Goal: Information Seeking & Learning: Learn about a topic

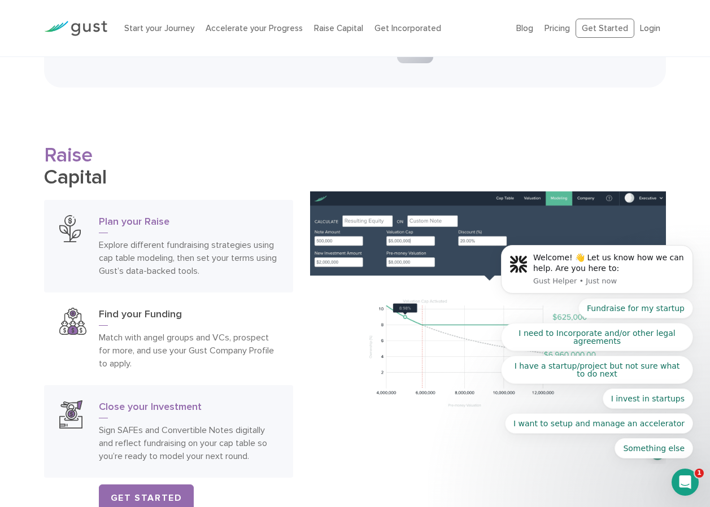
scroll to position [1525, 0]
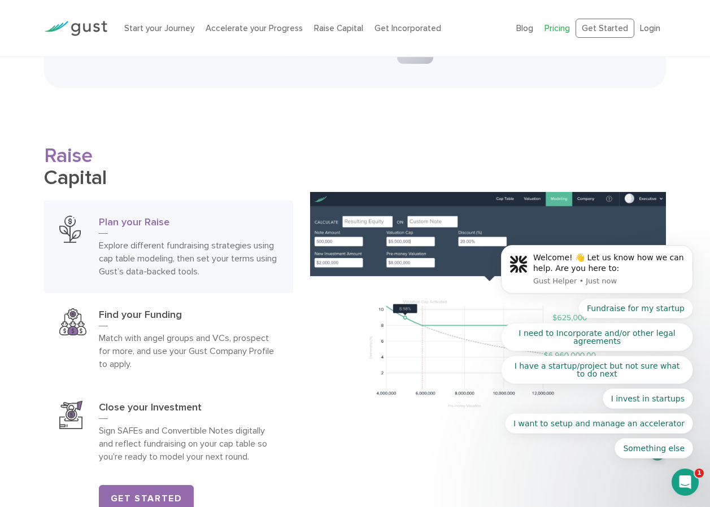
click at [562, 32] on link "Pricing" at bounding box center [556, 28] width 25 height 10
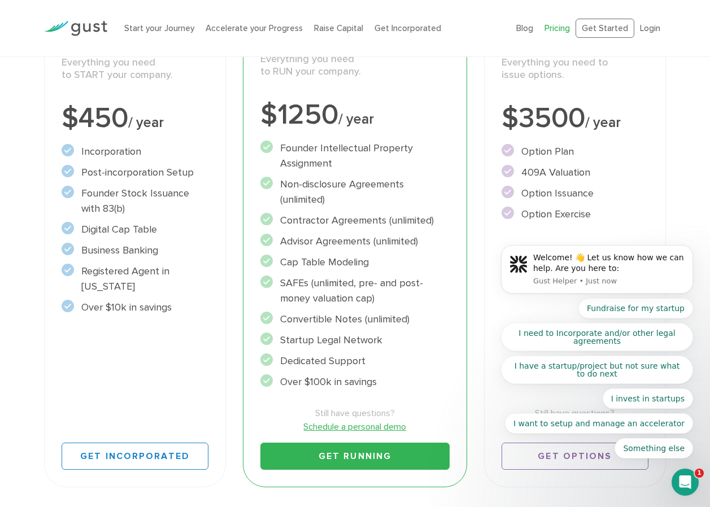
scroll to position [226, 0]
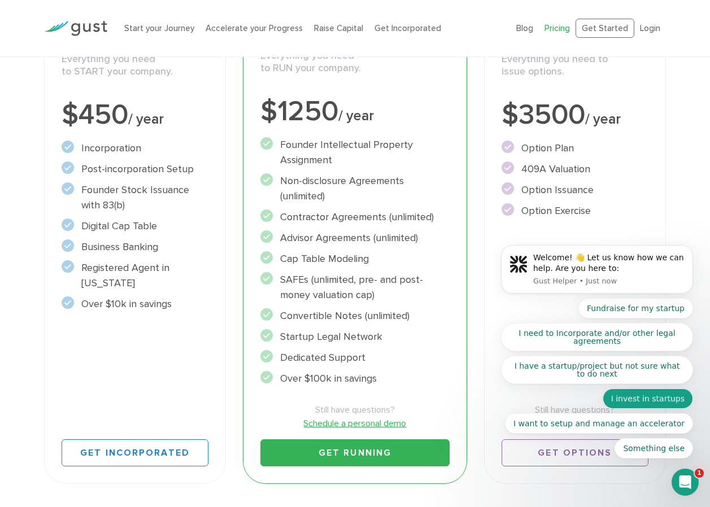
click at [671, 401] on button "I invest in startups" at bounding box center [648, 399] width 90 height 20
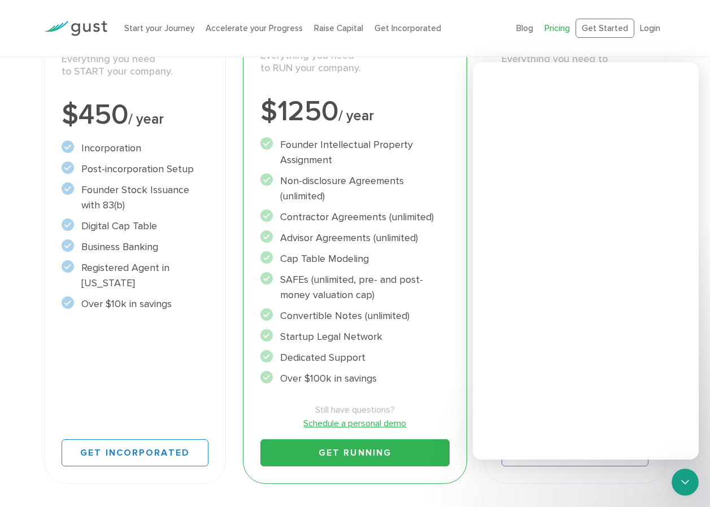
scroll to position [0, 0]
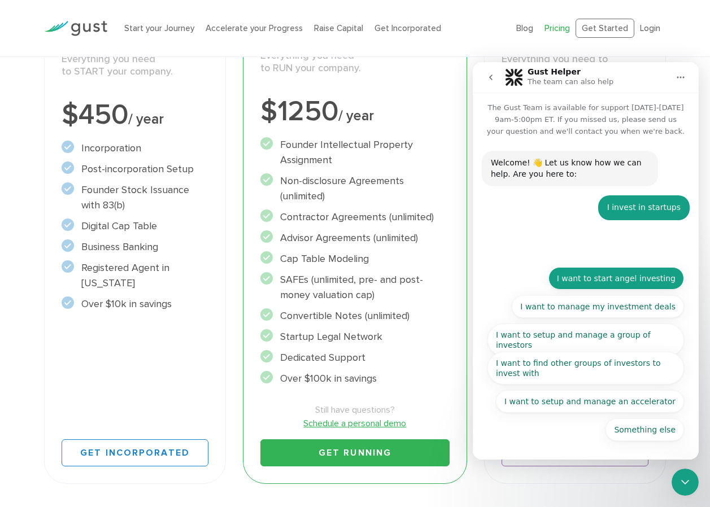
click at [647, 280] on button "I want to start angel investing" at bounding box center [616, 278] width 136 height 23
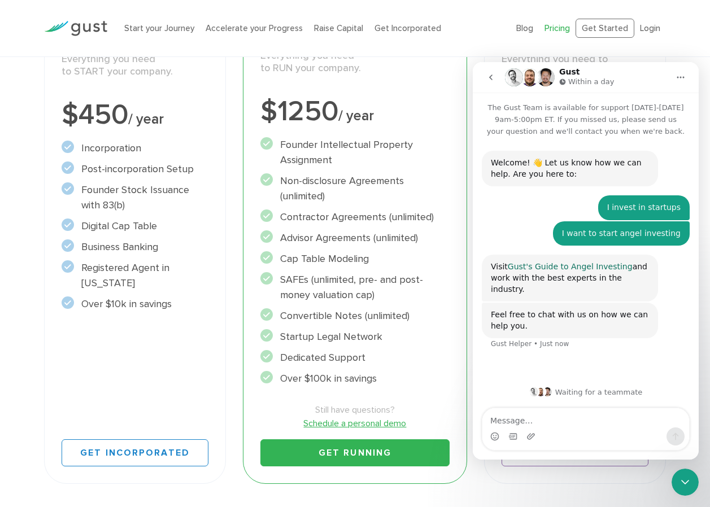
click at [573, 268] on link "Gust's Guide to Angel Investing" at bounding box center [570, 266] width 125 height 9
